Goal: Task Accomplishment & Management: Manage account settings

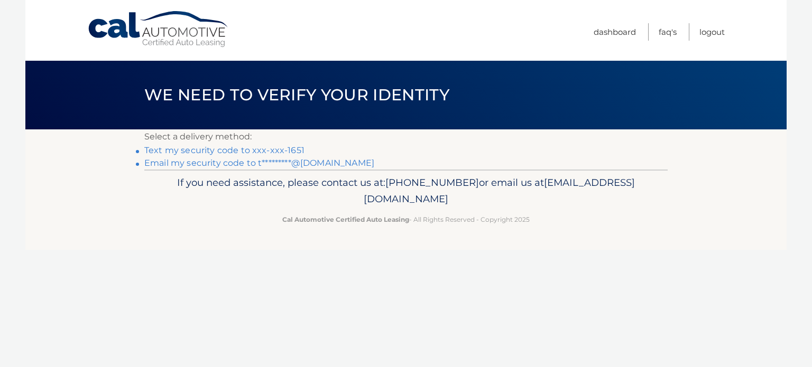
click at [245, 148] on link "Text my security code to xxx-xxx-1651" at bounding box center [224, 150] width 160 height 10
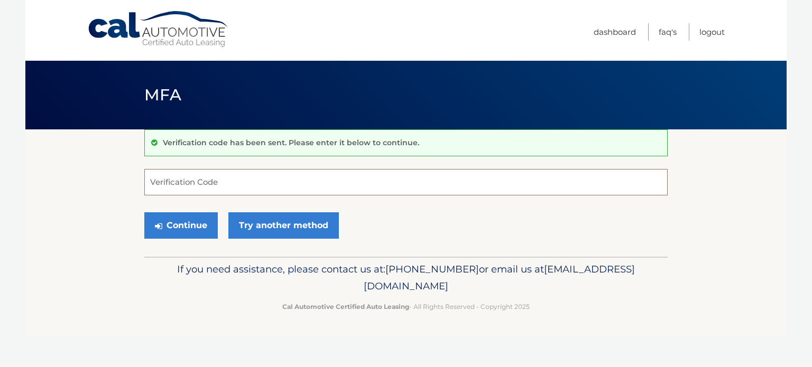
click at [230, 179] on input "Verification Code" at bounding box center [405, 182] width 523 height 26
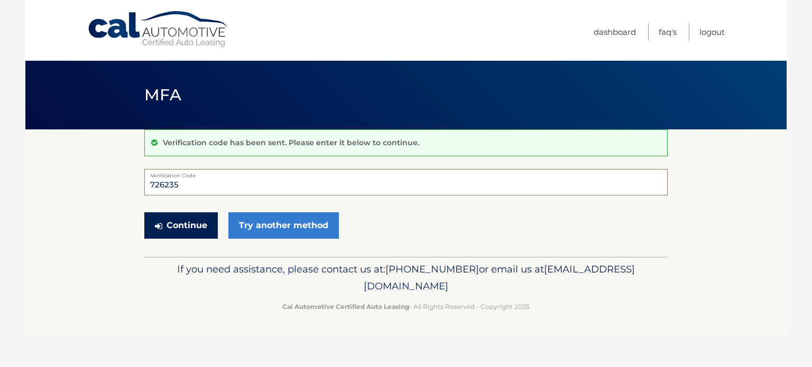
type input "726235"
click at [193, 223] on button "Continue" at bounding box center [180, 226] width 73 height 26
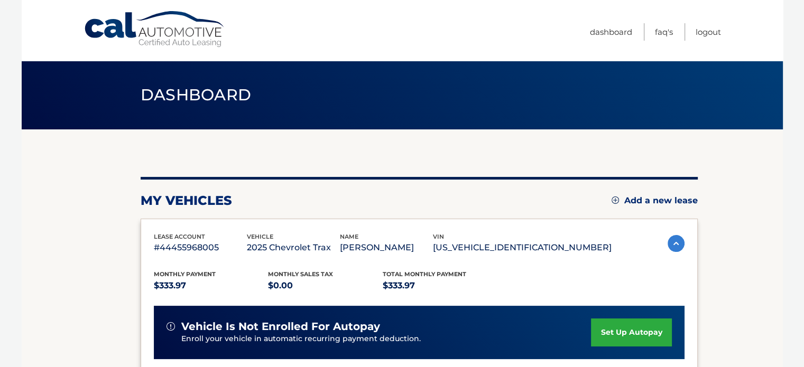
drag, startPoint x: 0, startPoint y: 0, endPoint x: 102, endPoint y: 260, distance: 279.2
click at [102, 260] on section "my vehicles Add a new lease lease account #44455968005 vehicle 2025 Chevrolet T…" at bounding box center [402, 345] width 761 height 431
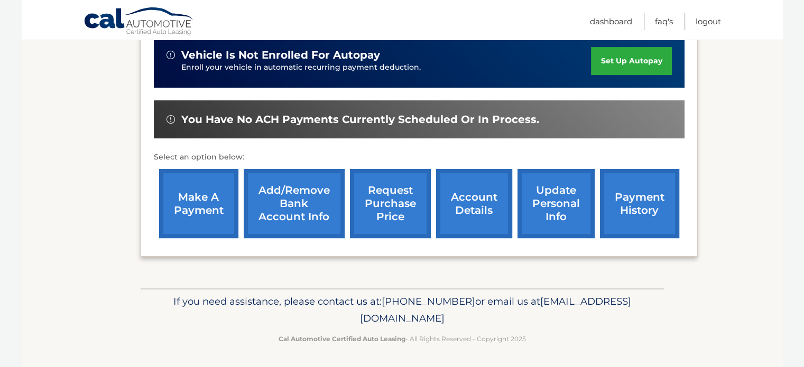
scroll to position [271, 0]
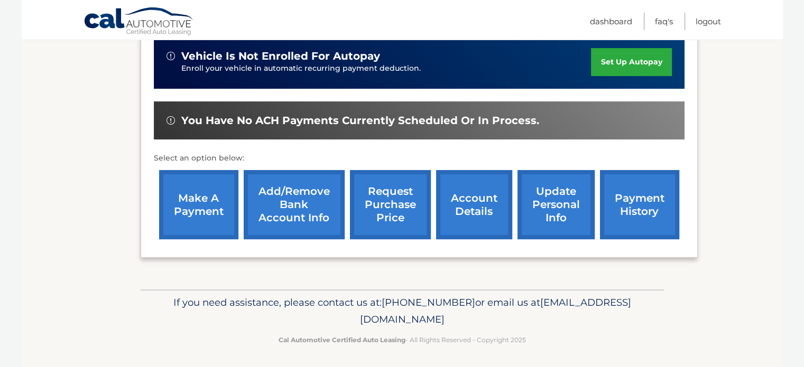
click at [187, 202] on link "make a payment" at bounding box center [198, 204] width 79 height 69
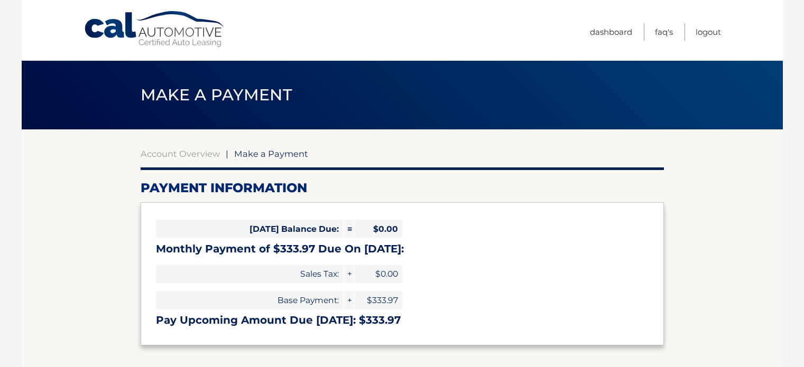
select select "YTA5NjJiZTctYWJlNS00NmM2LWI4NmItNzcxNGQ4MGViMzZi"
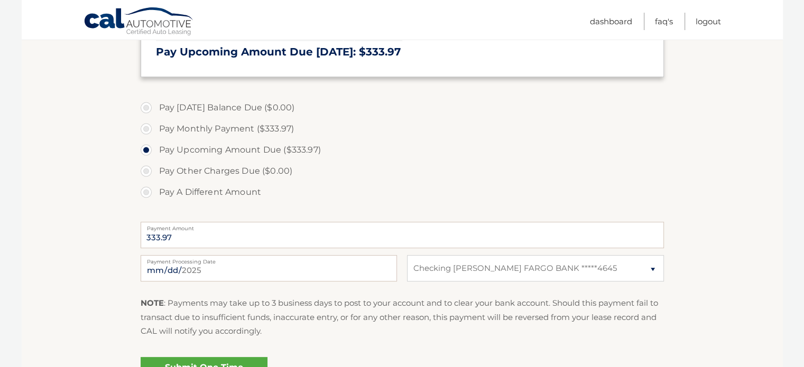
scroll to position [270, 0]
click at [275, 273] on input "[DATE]" at bounding box center [269, 267] width 256 height 26
type input "[DATE]"
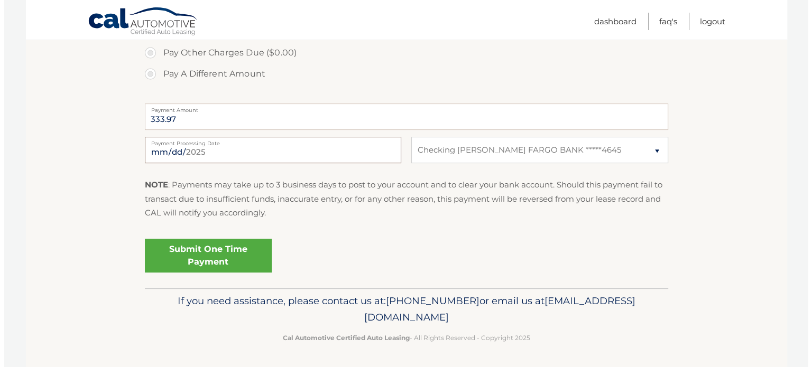
scroll to position [387, 0]
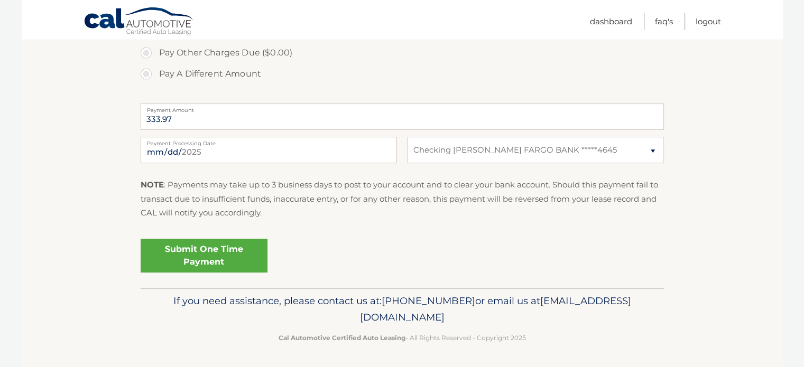
click at [214, 253] on link "Submit One Time Payment" at bounding box center [204, 256] width 127 height 34
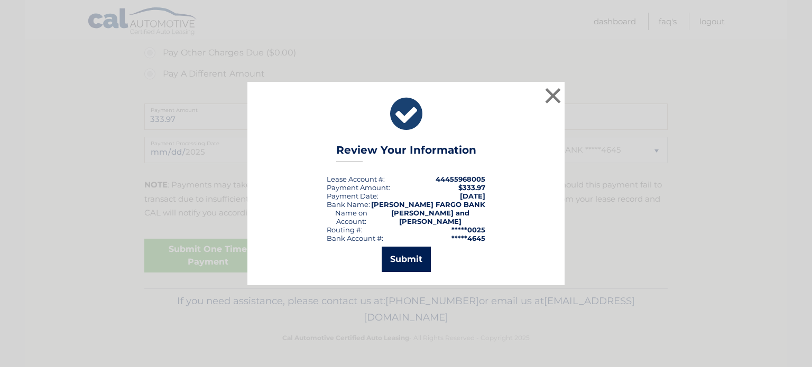
click at [405, 257] on button "Submit" at bounding box center [406, 259] width 49 height 25
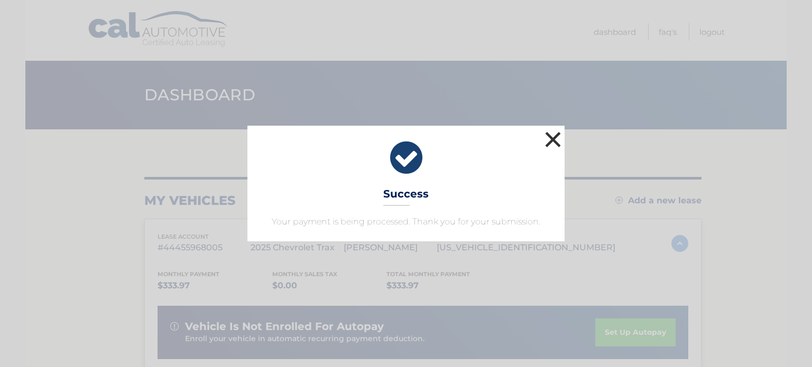
click at [552, 136] on button "×" at bounding box center [552, 139] width 21 height 21
